Goal: Task Accomplishment & Management: Use online tool/utility

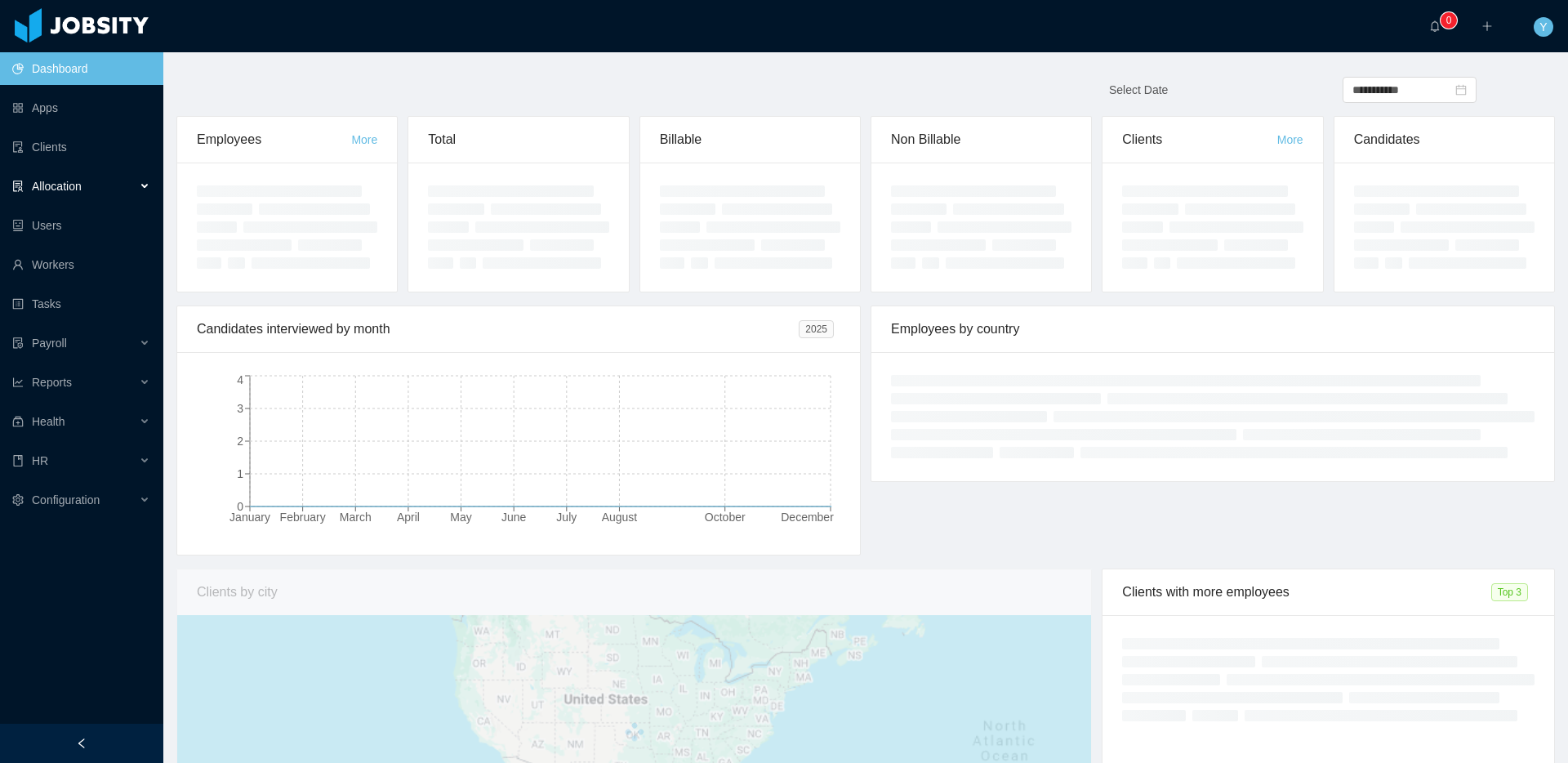
click at [89, 184] on div "Allocation" at bounding box center [82, 186] width 163 height 33
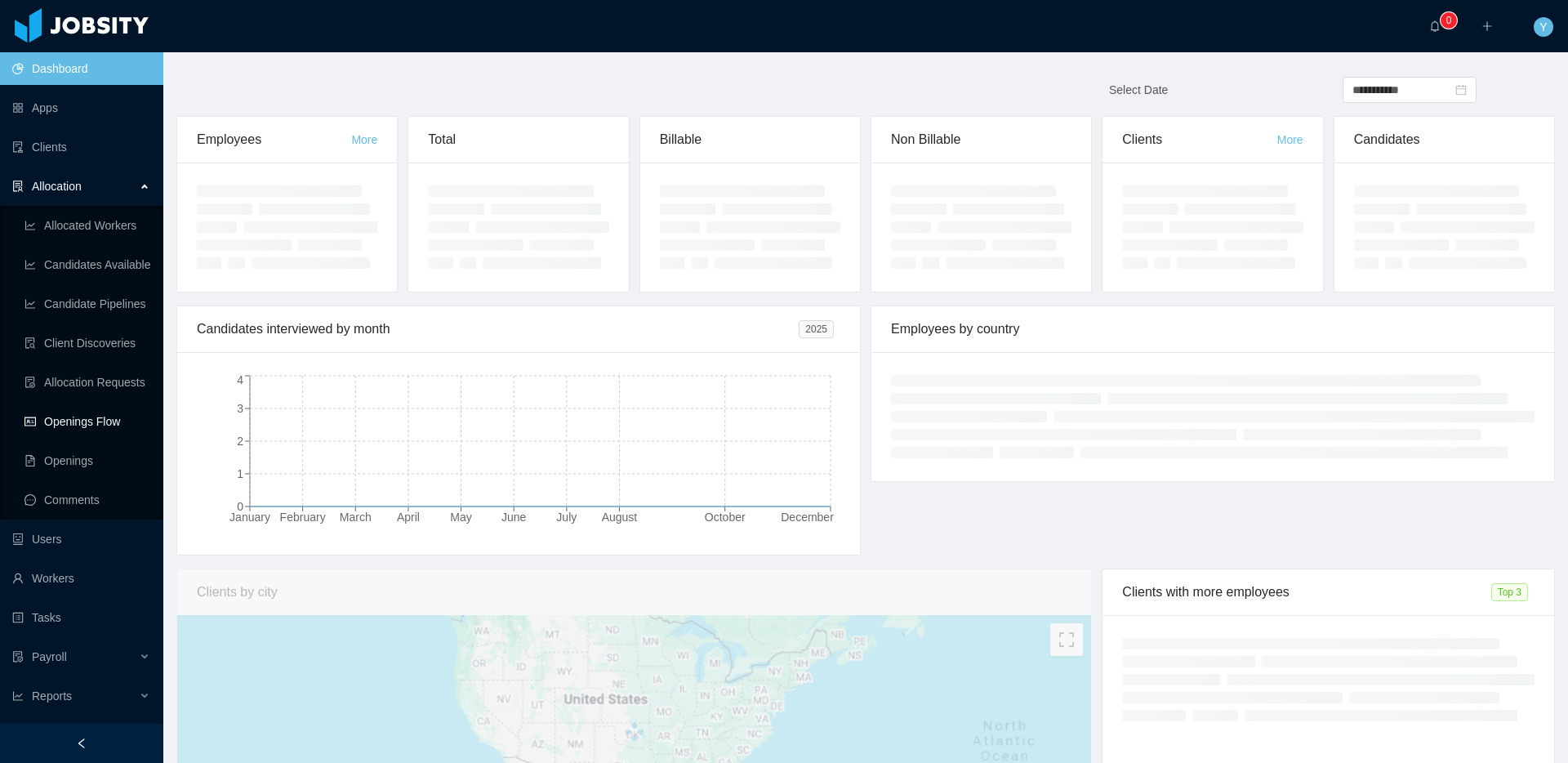
click at [101, 432] on link "Openings Flow" at bounding box center [88, 421] width 126 height 33
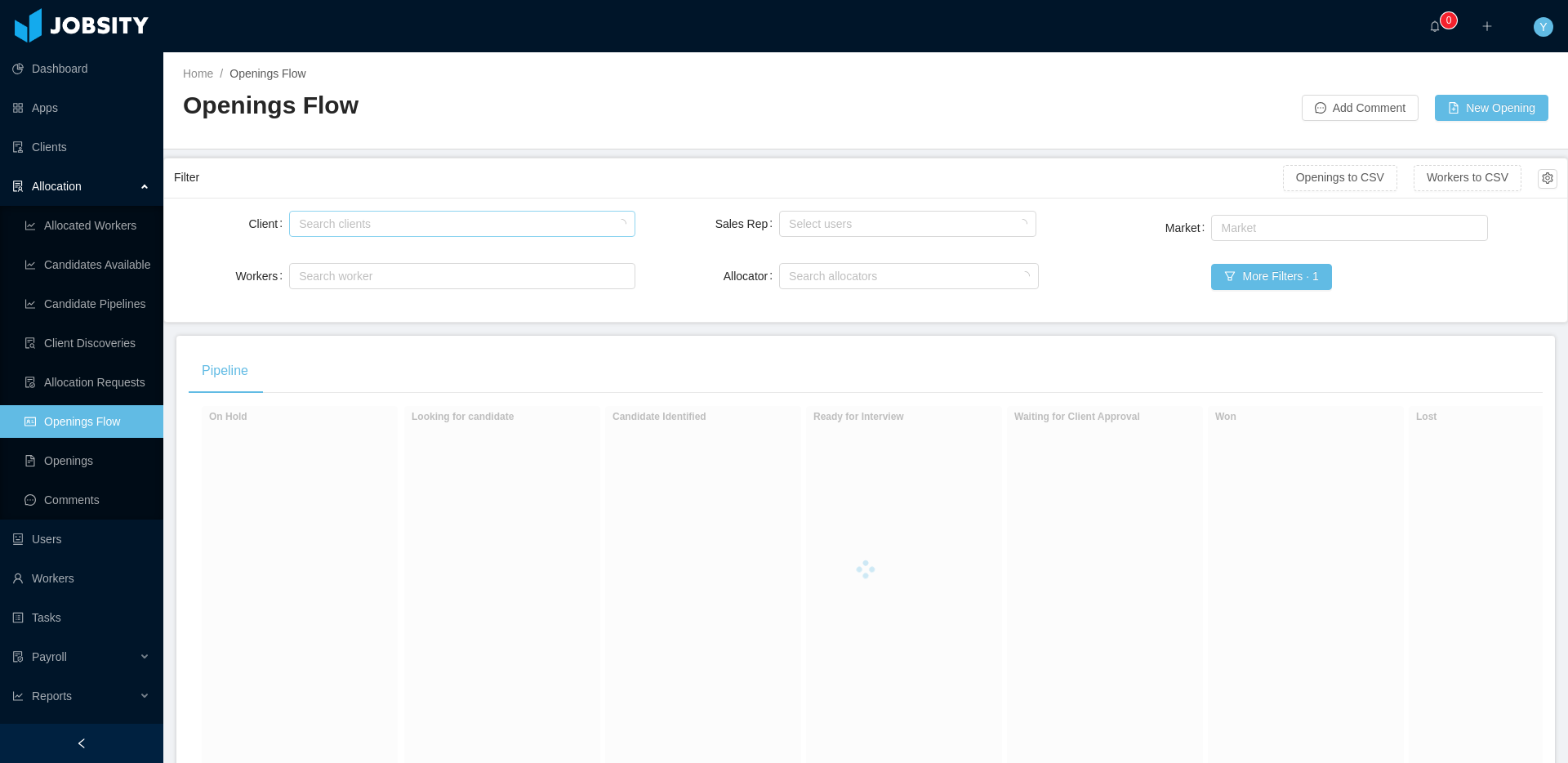
click at [422, 221] on div "Search clients" at bounding box center [457, 223] width 318 height 16
type input "********"
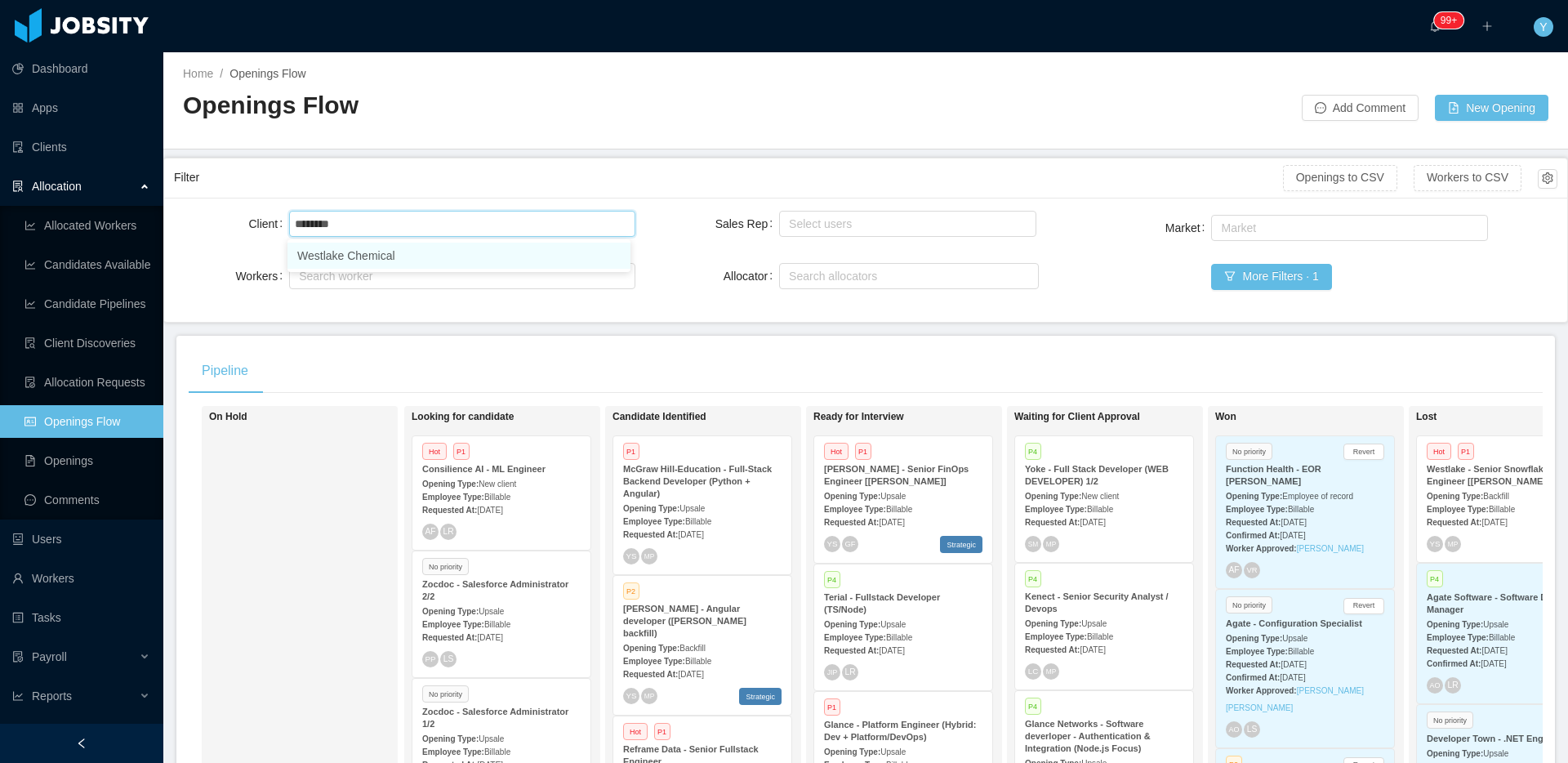
click at [421, 264] on li "Westlake Chemical" at bounding box center [458, 255] width 343 height 26
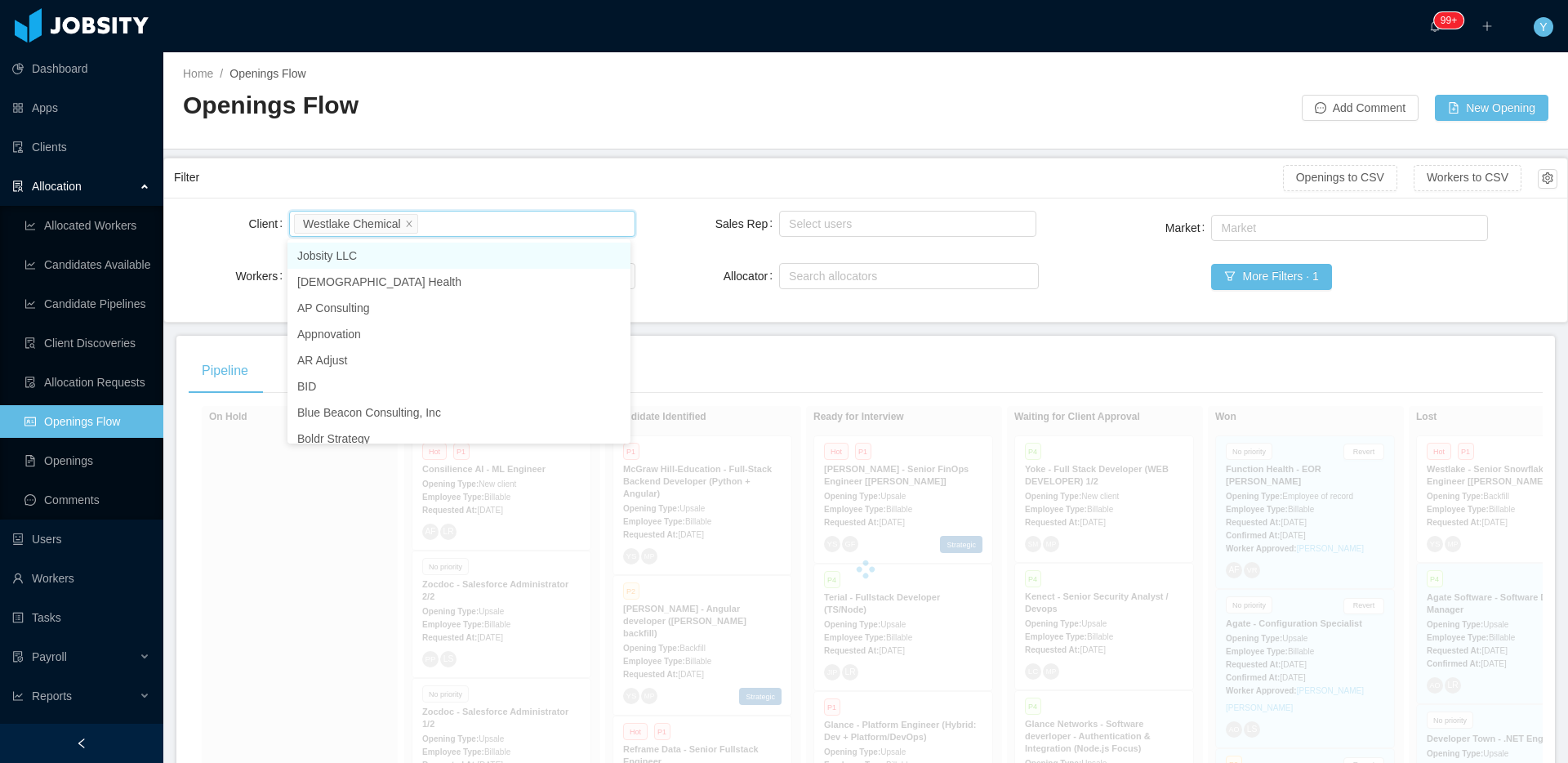
click at [510, 206] on div "Client Search clients Westlake Chemical Workers Search worker Sales Rep Select …" at bounding box center [865, 260] width 1403 height 124
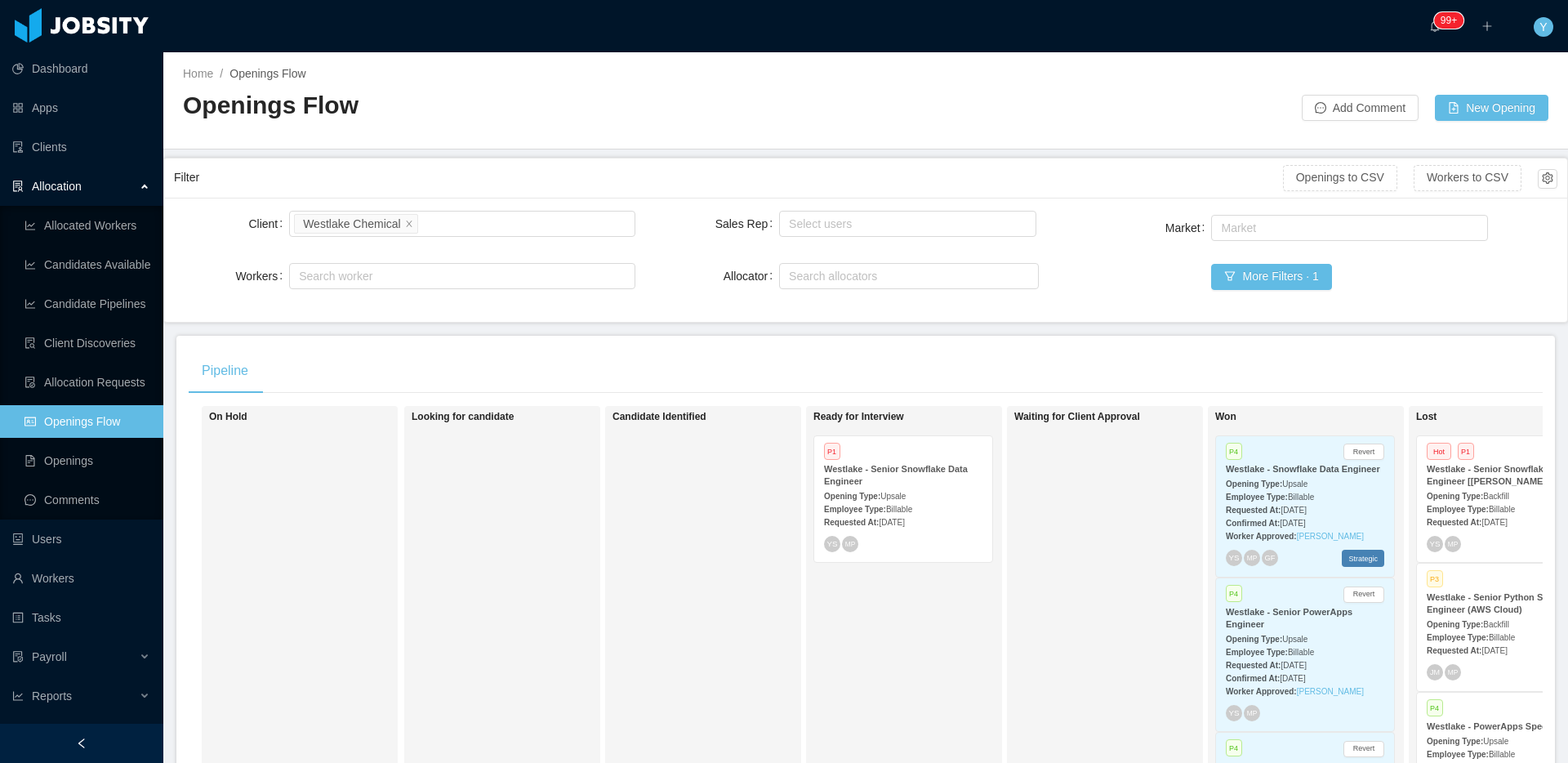
click at [904, 507] on span "Billable" at bounding box center [899, 509] width 26 height 9
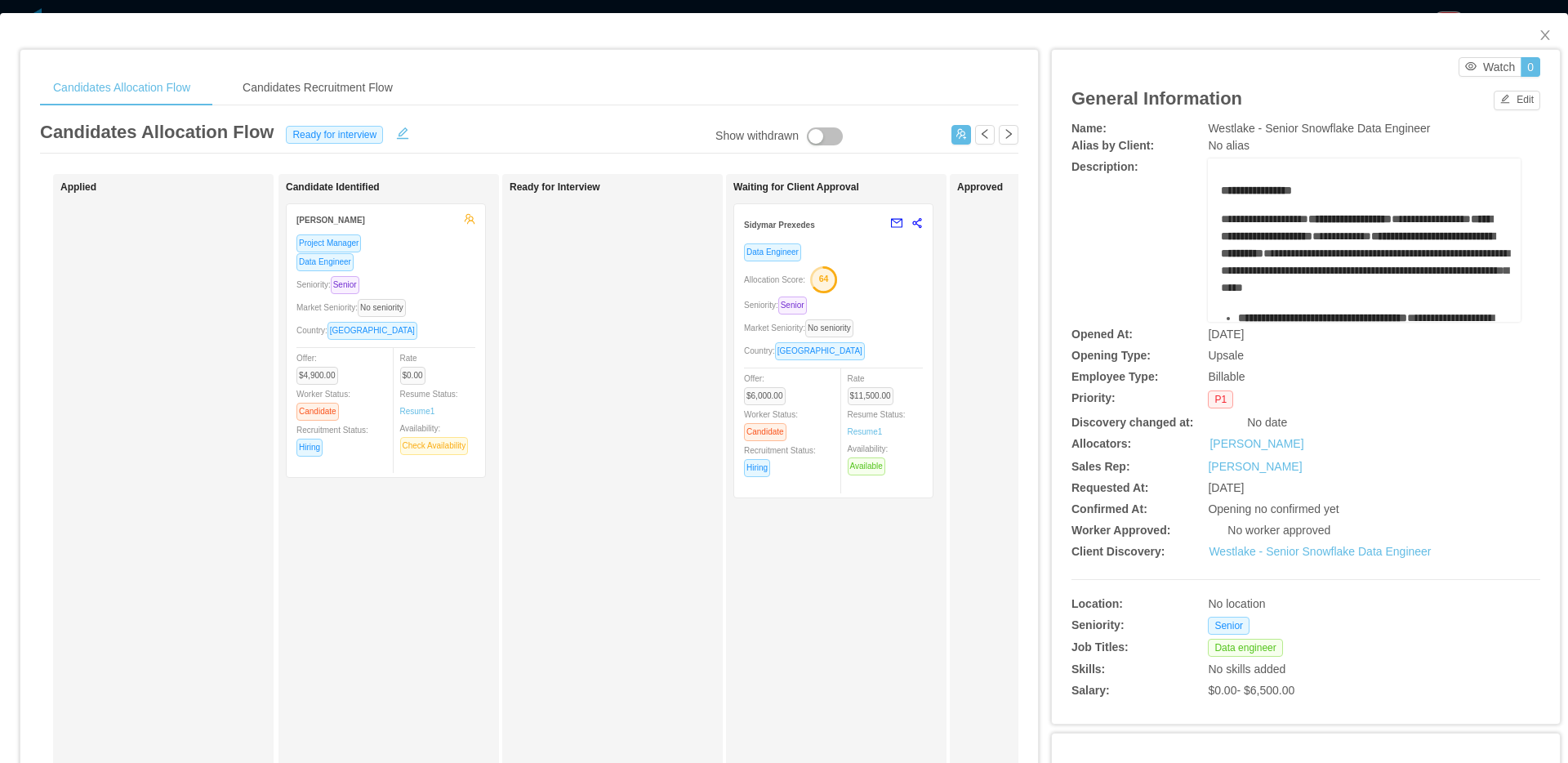
click at [887, 296] on div "Seniority: Senior" at bounding box center [833, 305] width 179 height 19
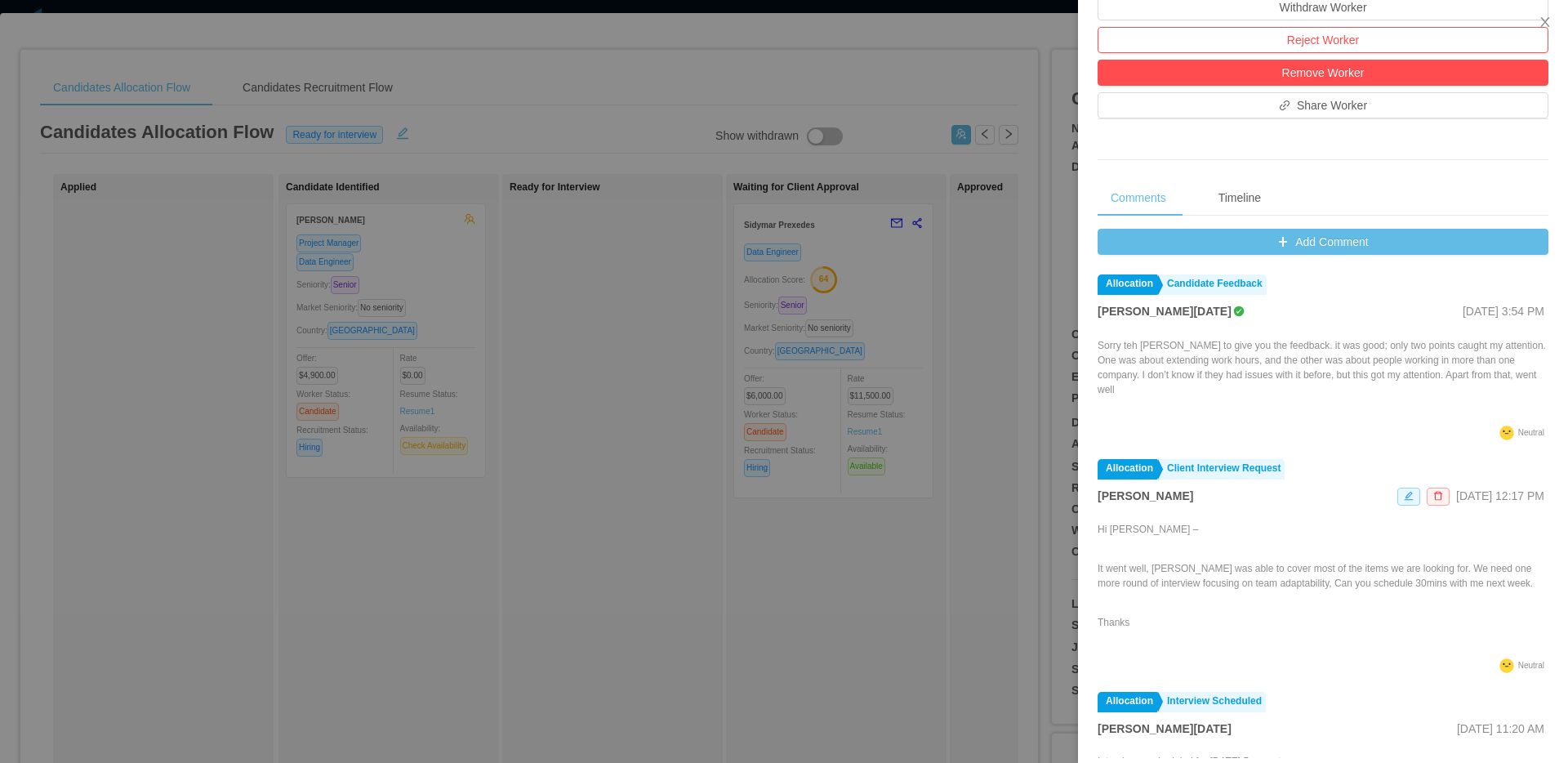
scroll to position [518, 0]
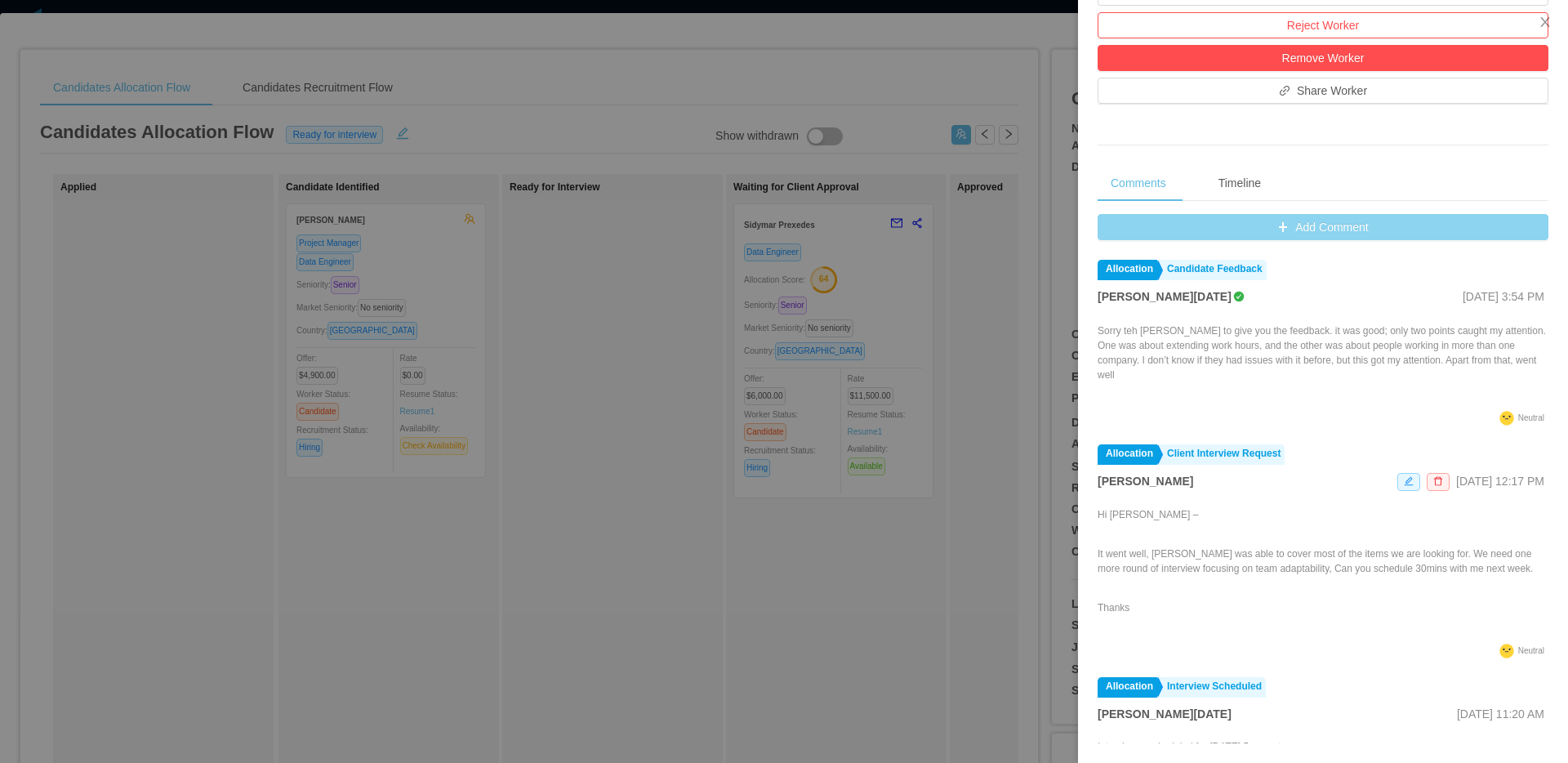
click at [1303, 219] on button "Add Comment" at bounding box center [1322, 226] width 451 height 26
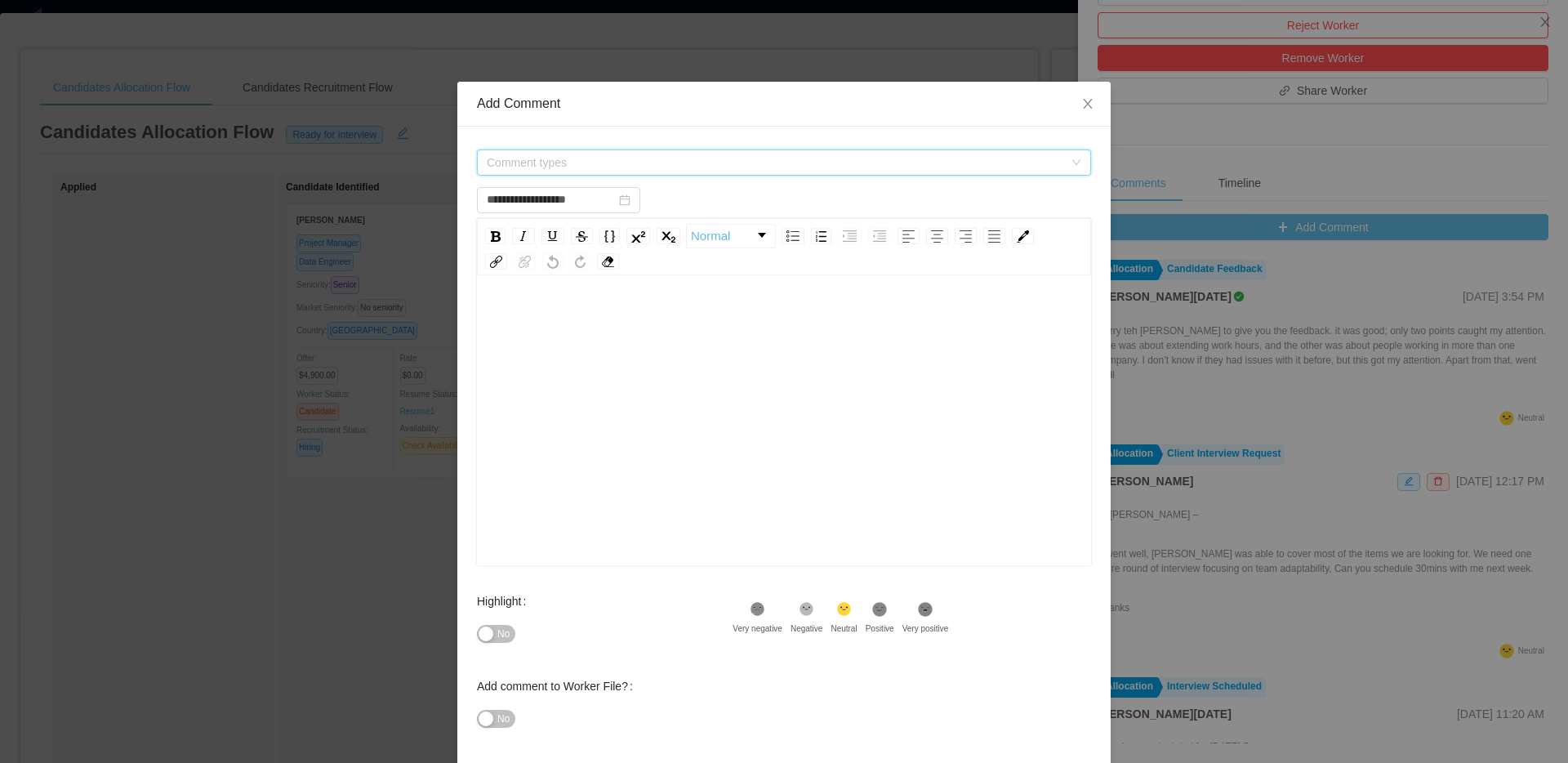
click at [752, 156] on span "Comment types" at bounding box center [775, 162] width 576 height 16
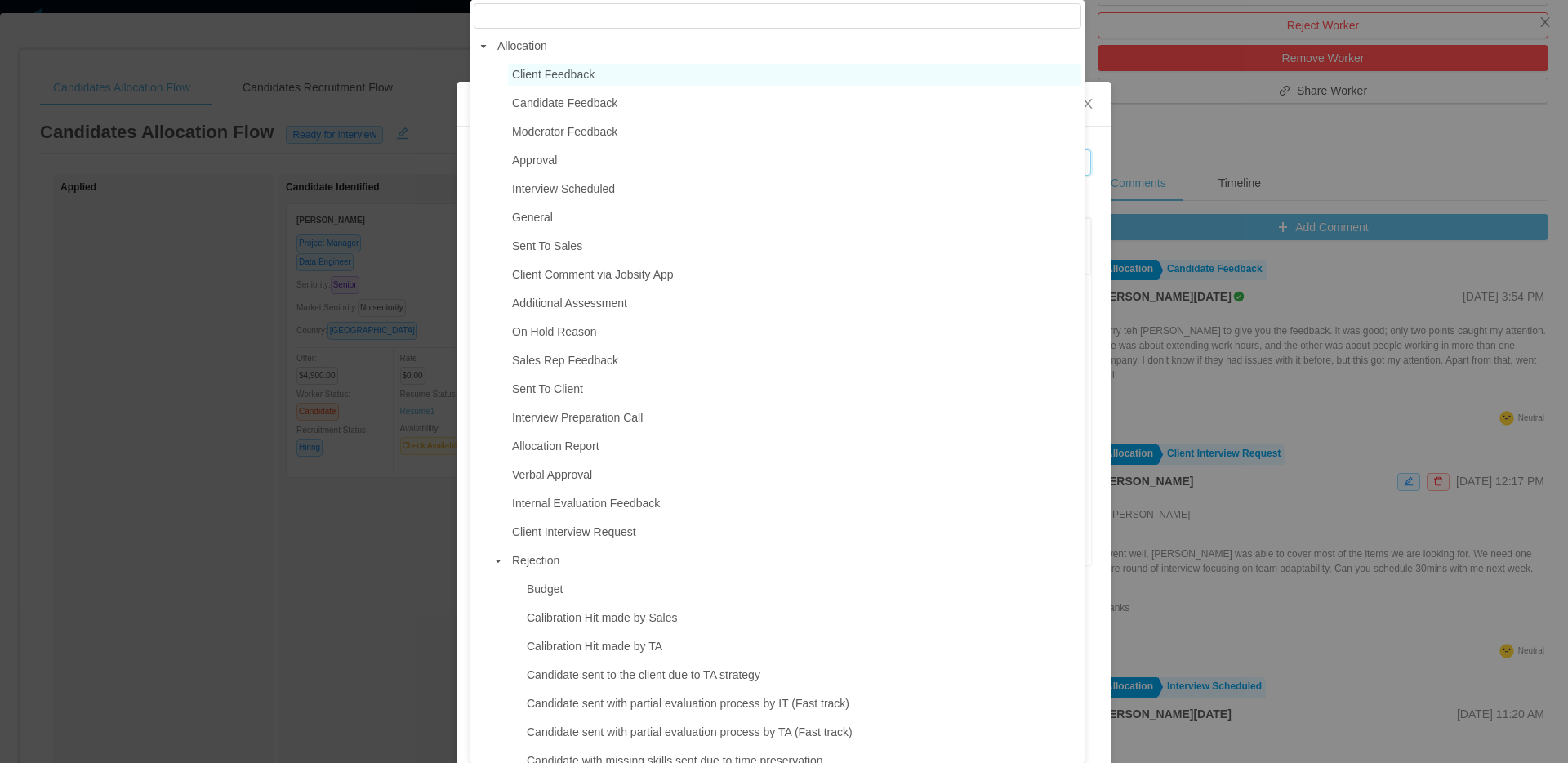
click at [581, 74] on span "Client Feedback" at bounding box center [553, 74] width 82 height 13
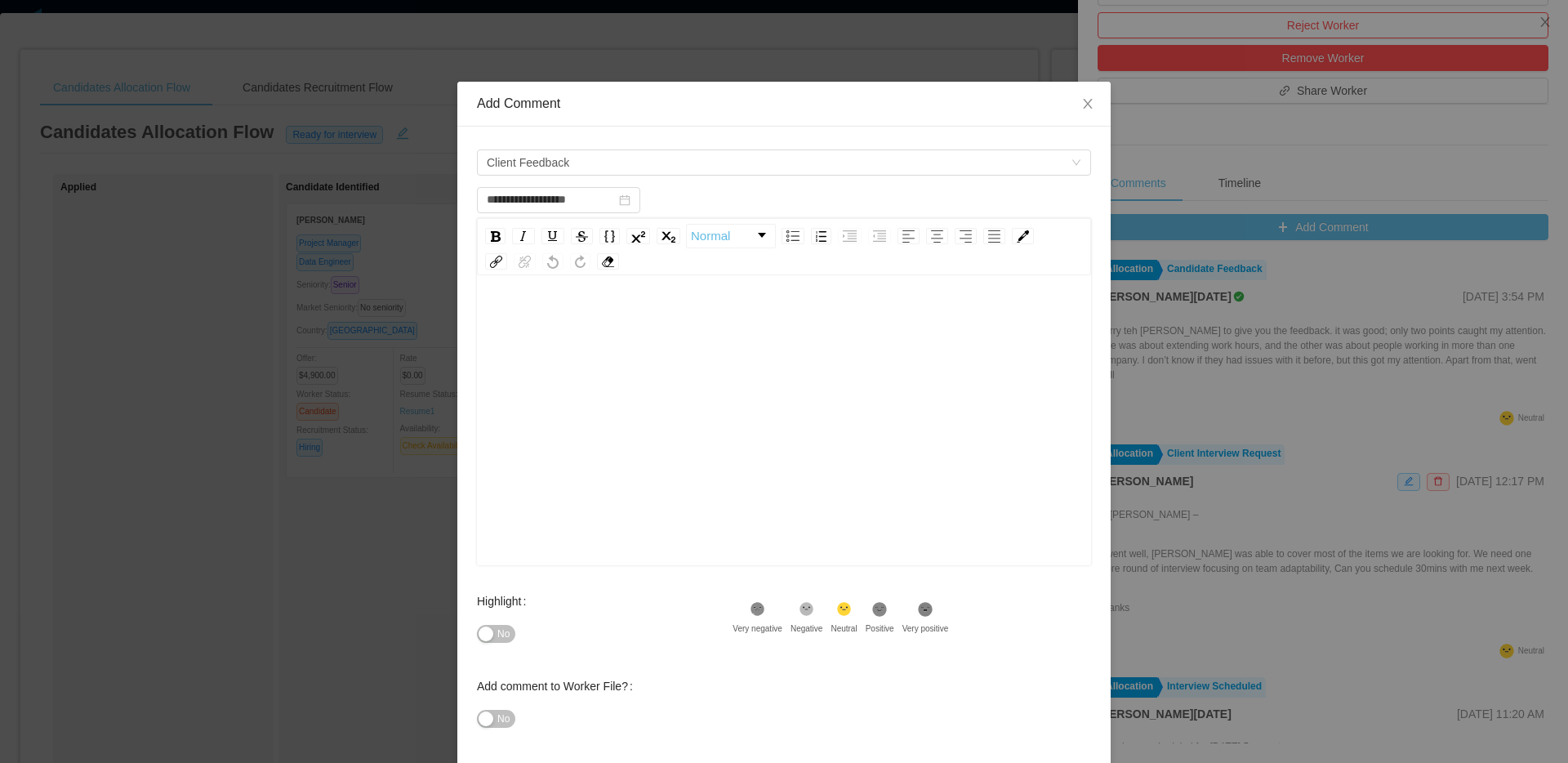
click at [597, 373] on div "rdw-editor" at bounding box center [784, 446] width 589 height 285
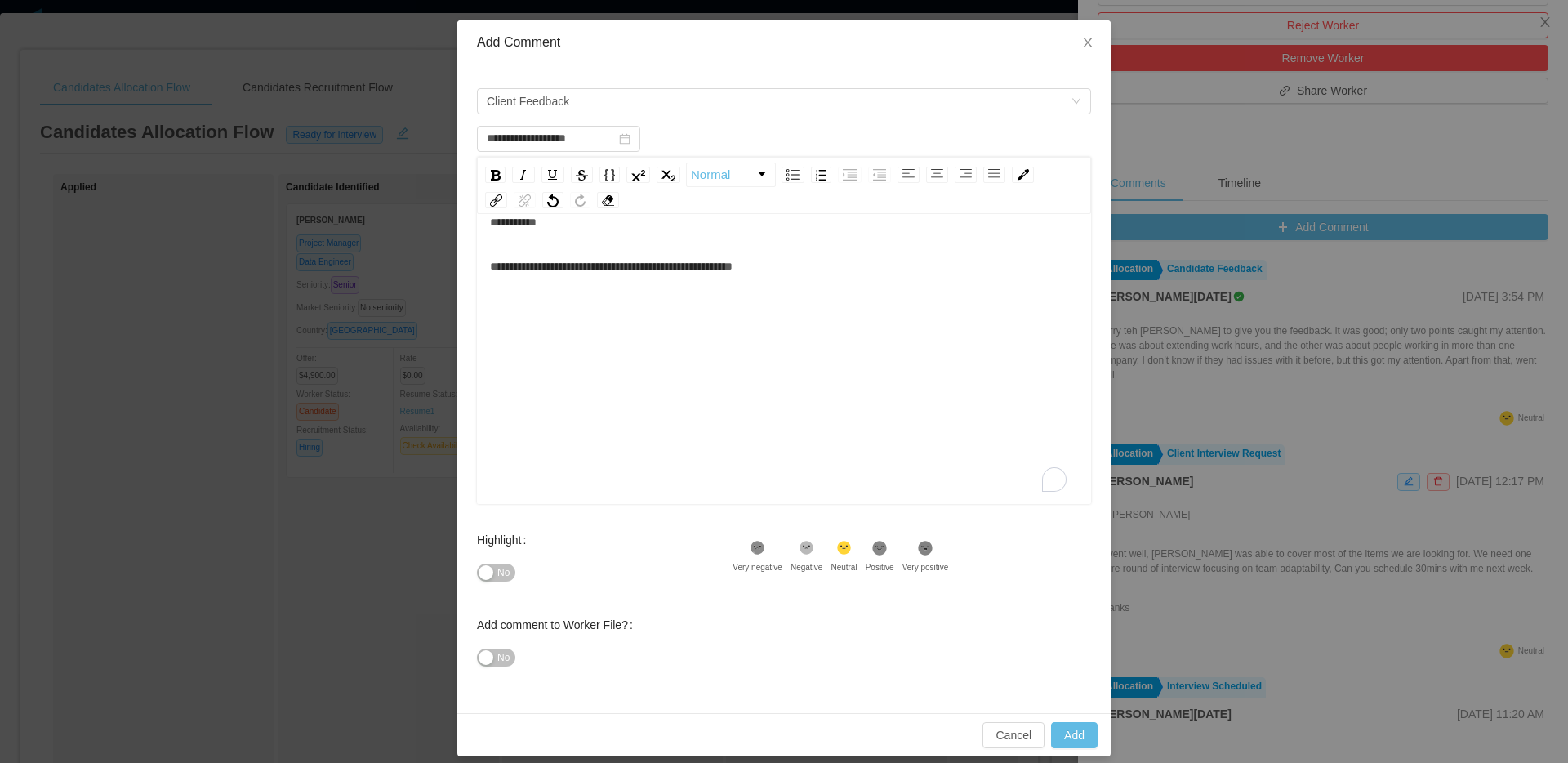
scroll to position [74, 0]
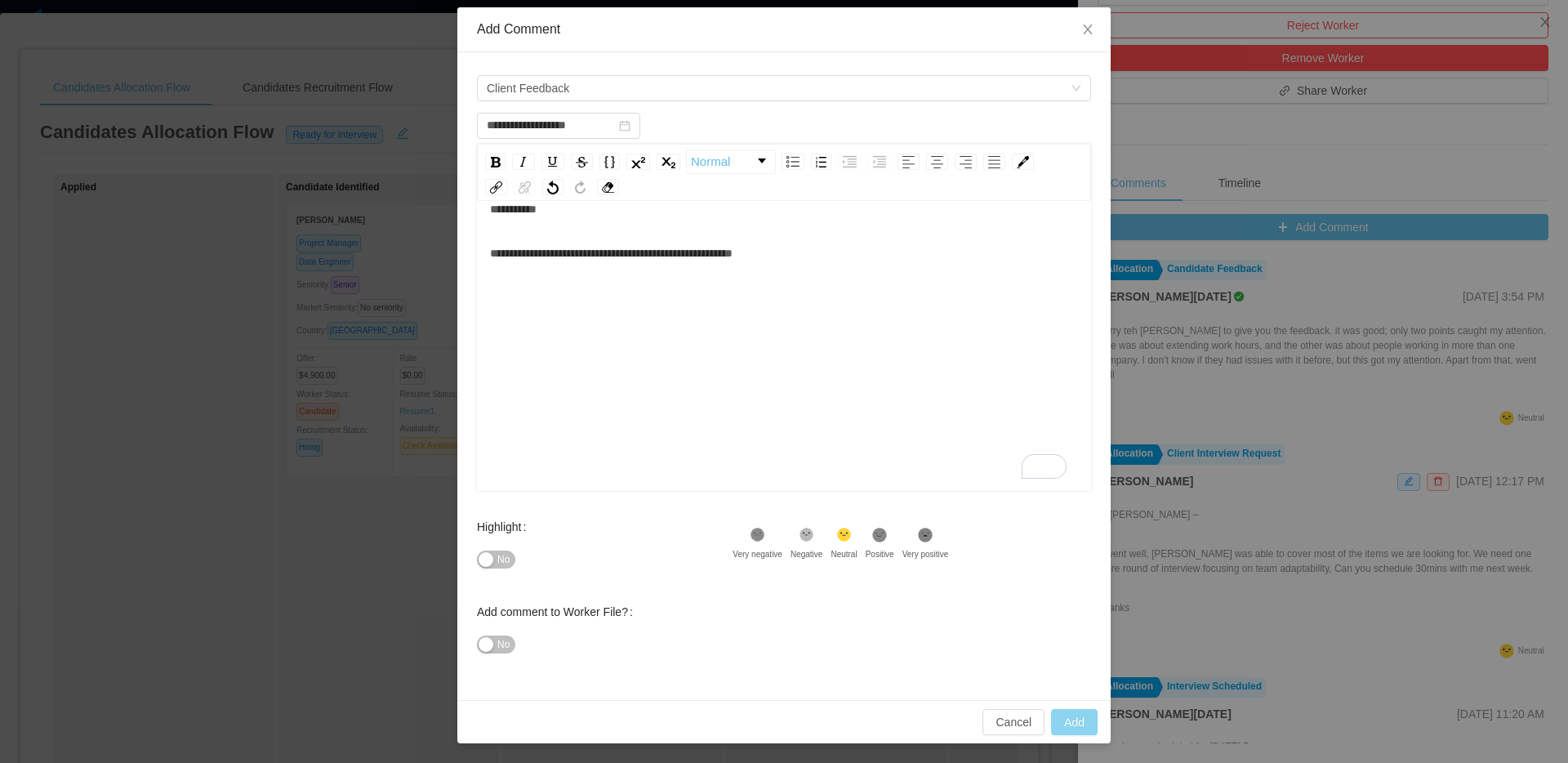
click at [1067, 726] on button "Add" at bounding box center [1074, 721] width 47 height 26
type input "**********"
